Goal: Task Accomplishment & Management: Manage account settings

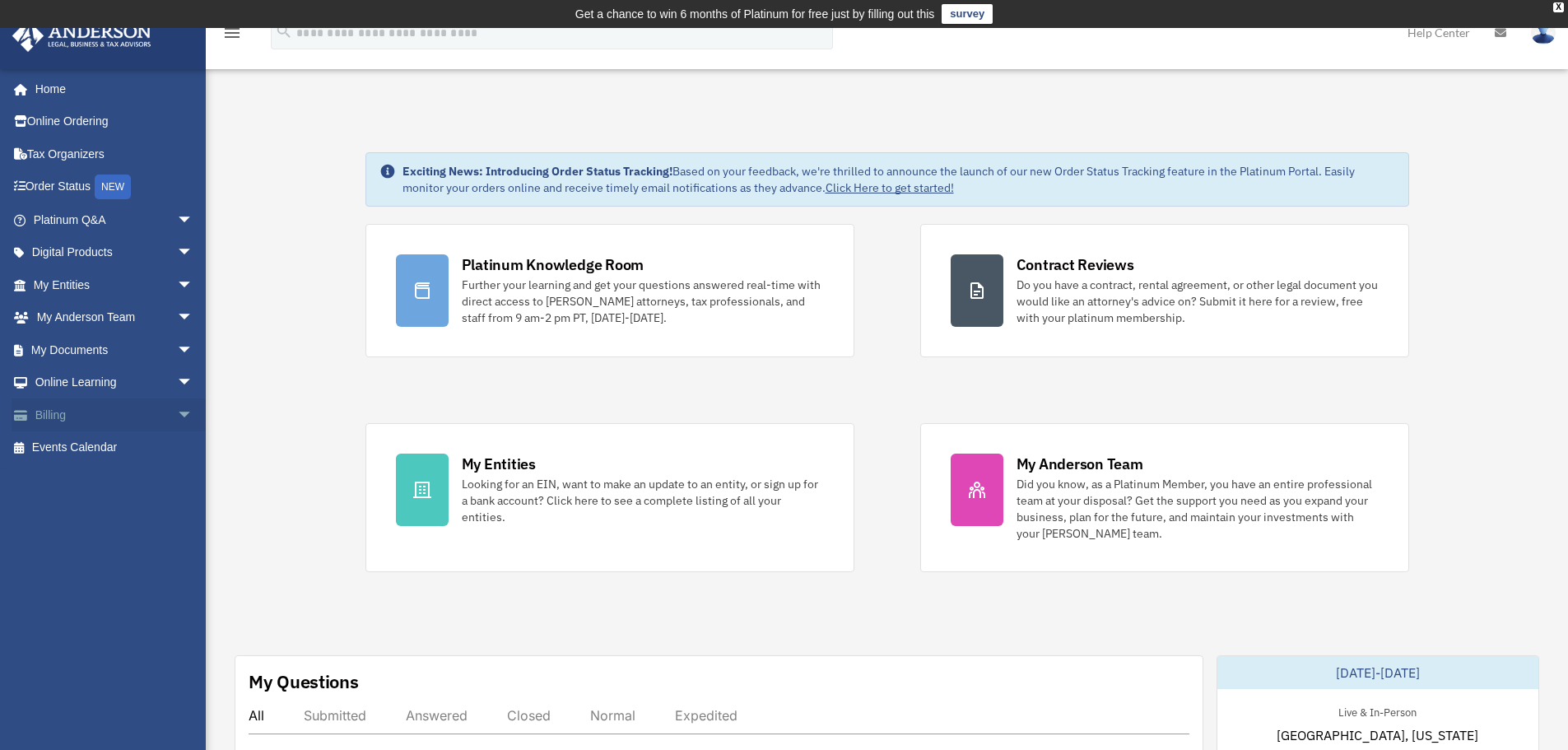
click at [74, 424] on link "Billing arrow_drop_down" at bounding box center [114, 415] width 206 height 33
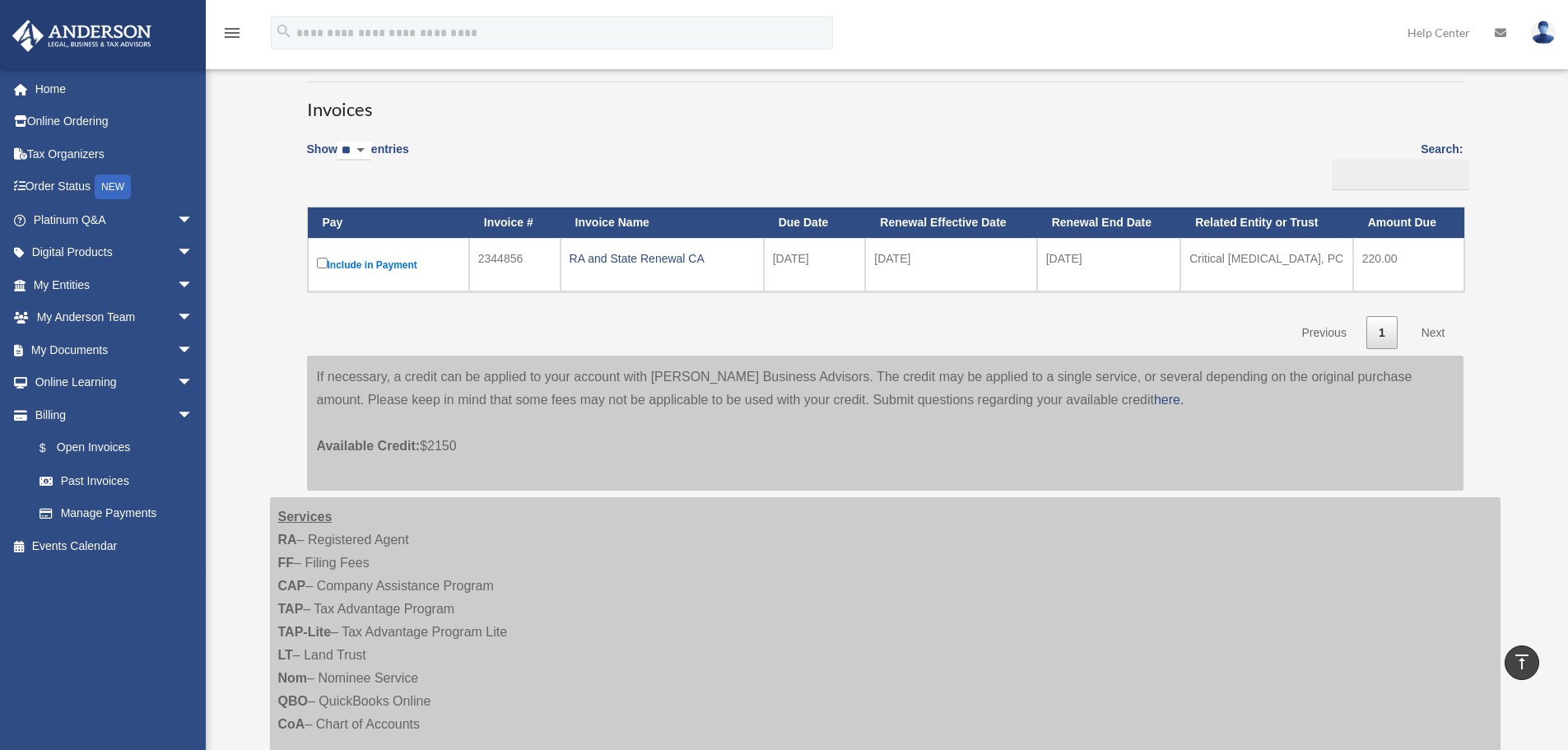
scroll to position [82, 0]
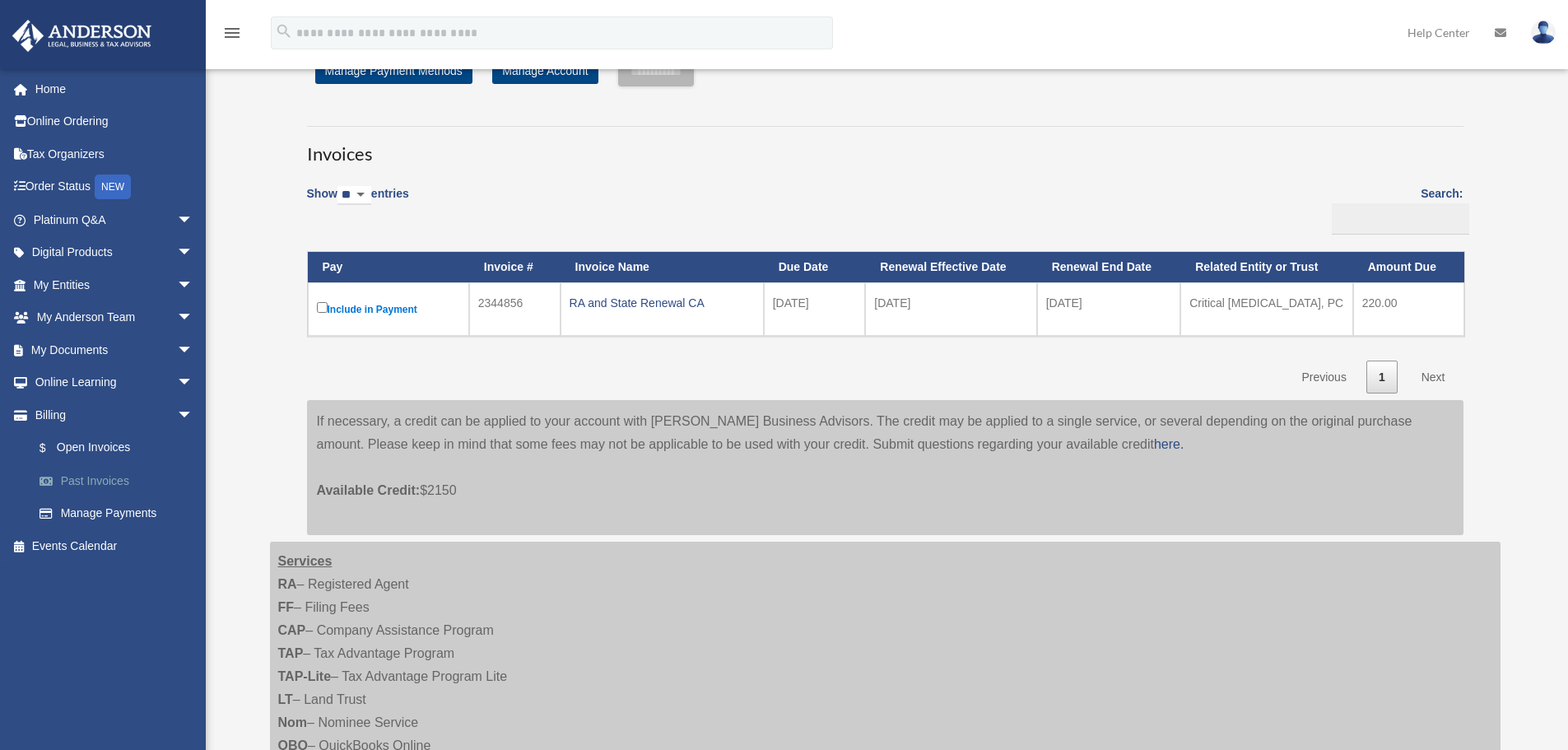
click at [79, 480] on link "Past Invoices" at bounding box center [120, 481] width 195 height 33
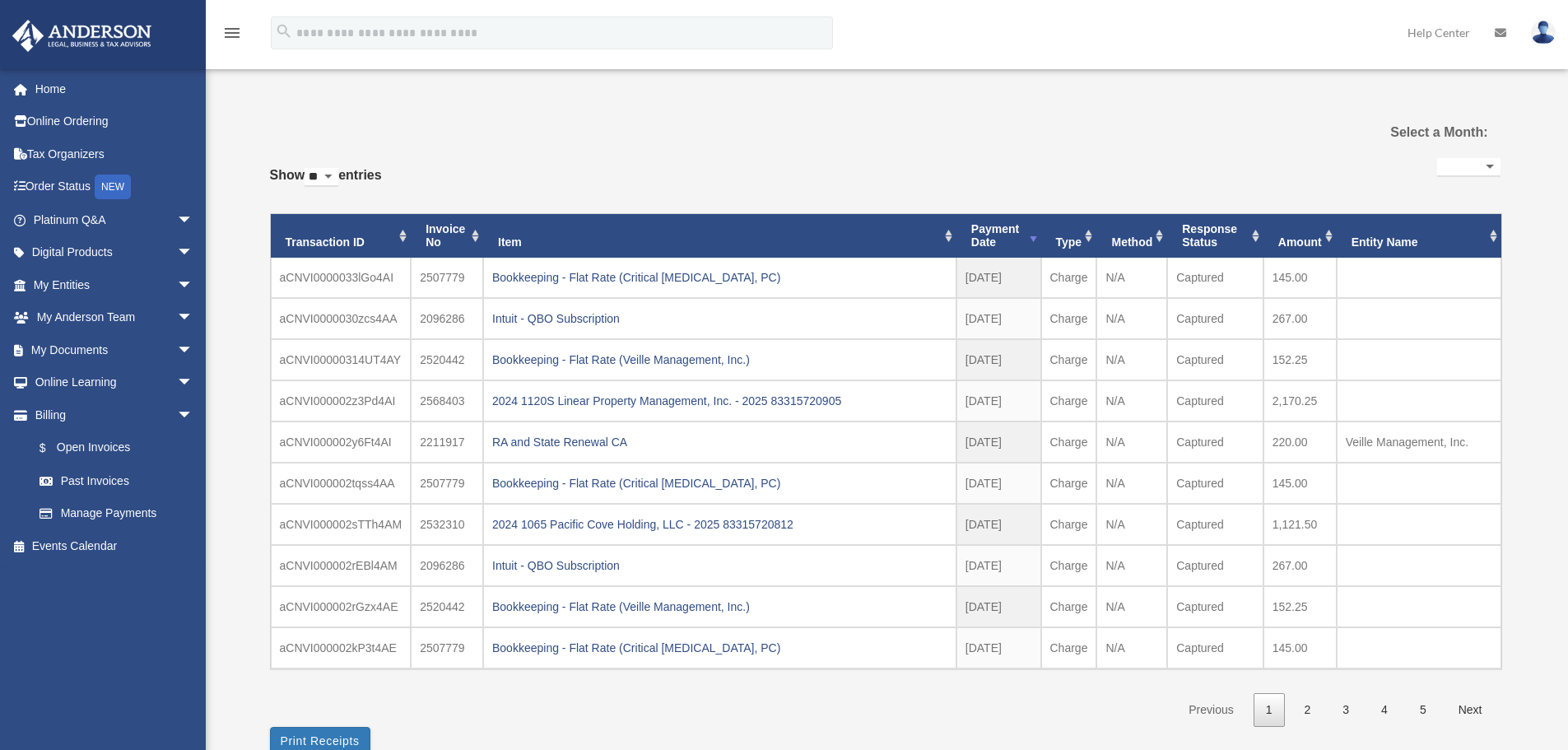
select select
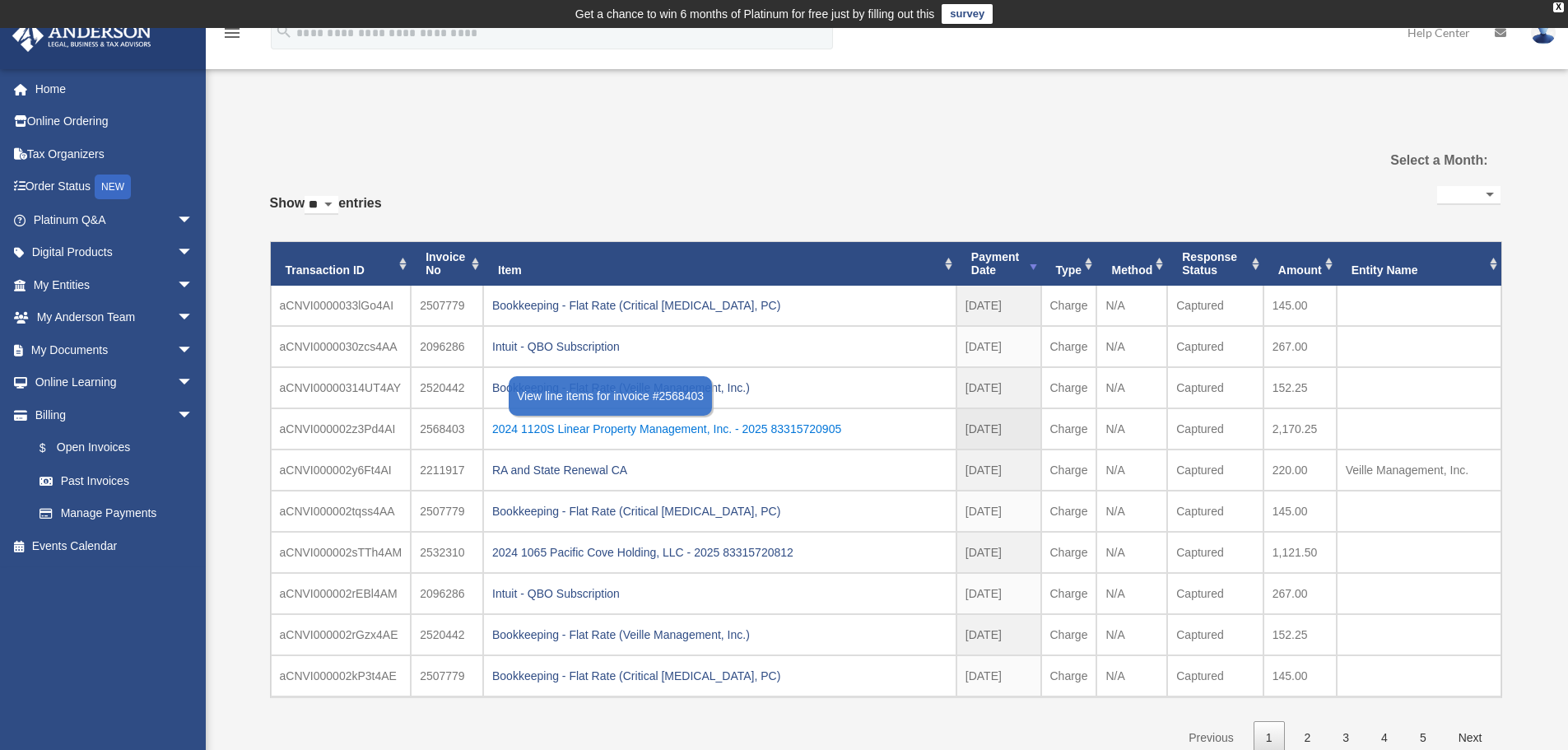
click at [566, 426] on div "2024 1120S Linear Property Management, Inc. - 2025 83315720905" at bounding box center [719, 429] width 455 height 23
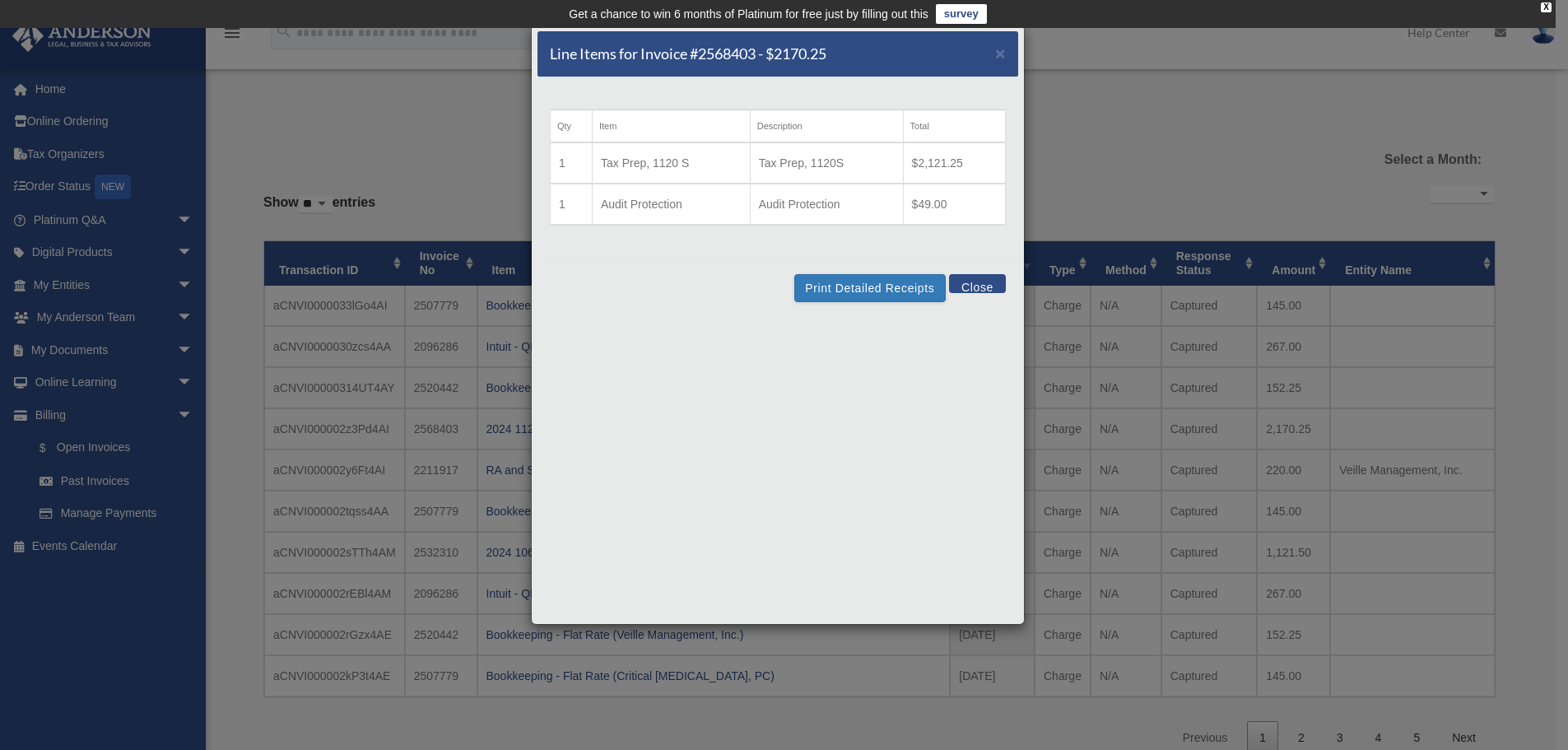
click at [964, 282] on button "Close" at bounding box center [978, 284] width 57 height 19
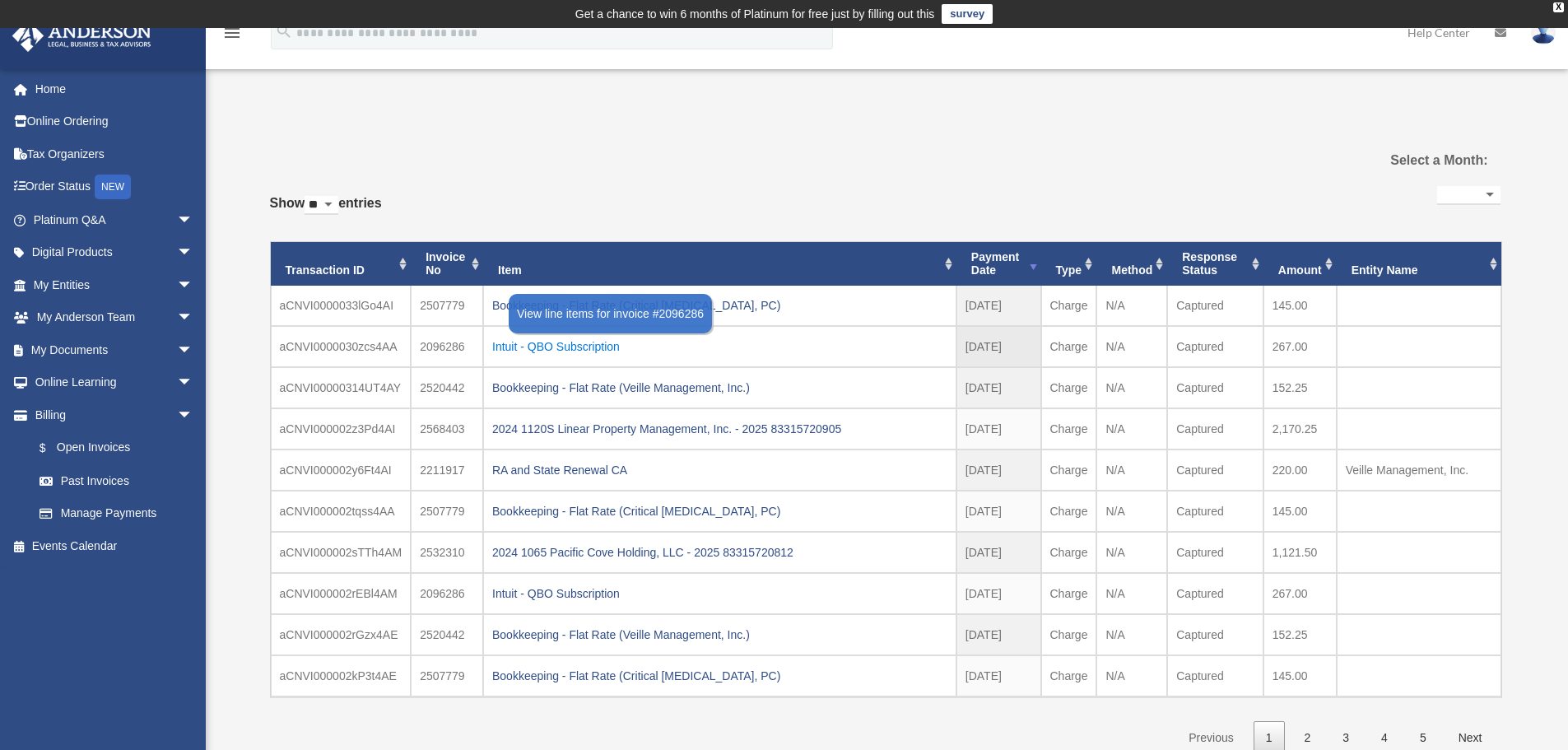
click at [579, 346] on div "Intuit - QBO Subscription" at bounding box center [719, 347] width 455 height 23
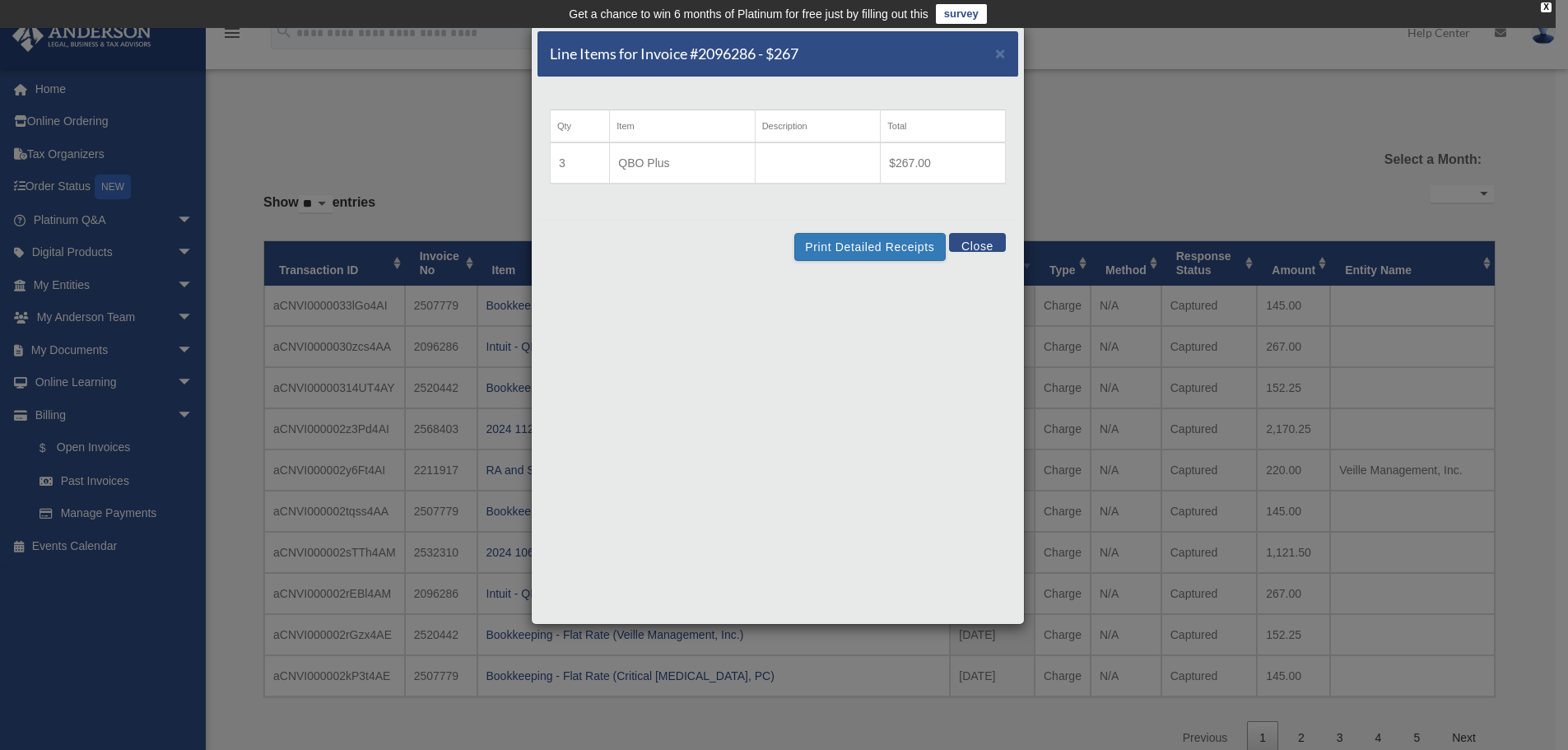
click at [987, 243] on button "Close" at bounding box center [978, 243] width 57 height 19
